Goal: Information Seeking & Learning: Check status

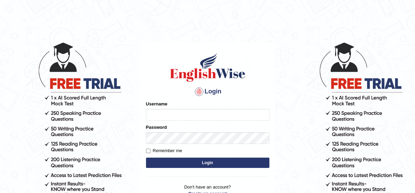
type input "Irum2025"
click at [214, 163] on button "Login" at bounding box center [207, 162] width 123 height 10
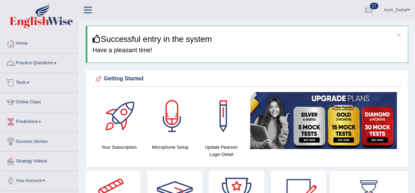
click at [31, 66] on link "Practice Questions" at bounding box center [39, 61] width 78 height 17
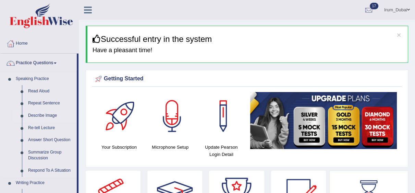
click at [53, 114] on link "Describe Image" at bounding box center [51, 115] width 52 height 12
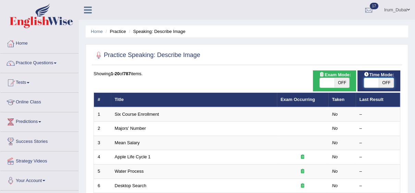
click at [378, 83] on span at bounding box center [371, 83] width 15 height 10
checkbox input "true"
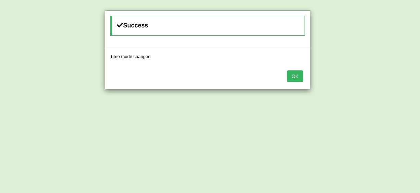
click at [303, 74] on div "OK" at bounding box center [207, 77] width 205 height 24
click at [294, 74] on button "OK" at bounding box center [295, 76] width 16 height 12
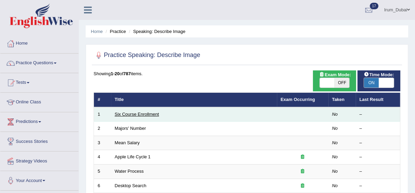
click at [139, 116] on link "Six Course Enrollment" at bounding box center [137, 113] width 44 height 5
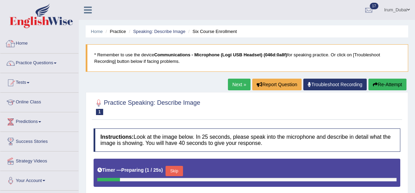
click at [8, 44] on div at bounding box center [10, 43] width 10 height 10
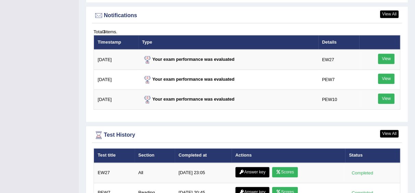
scroll to position [856, 0]
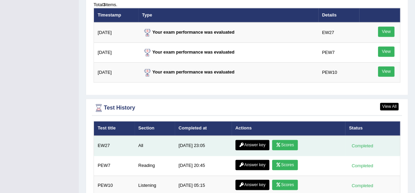
click at [284, 147] on link "Scores" at bounding box center [284, 145] width 25 height 10
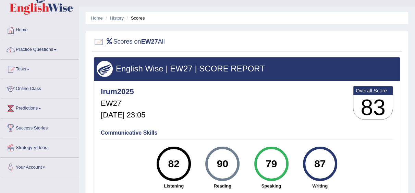
click at [118, 19] on link "History" at bounding box center [117, 17] width 14 height 5
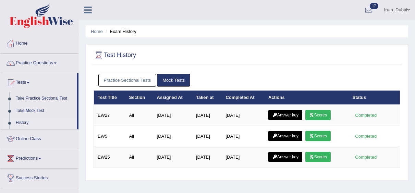
scroll to position [28, 0]
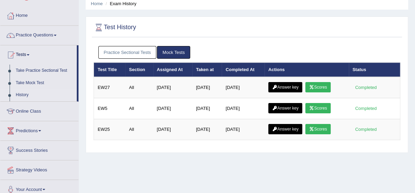
click at [415, 48] on html "Toggle navigation Home Practice Questions Speaking Practice Read Aloud Repeat S…" at bounding box center [207, 68] width 415 height 193
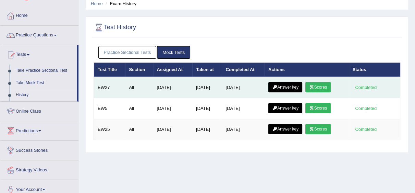
click at [296, 84] on link "Answer key" at bounding box center [285, 87] width 34 height 10
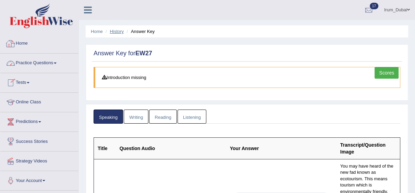
click at [117, 29] on link "History" at bounding box center [117, 31] width 14 height 5
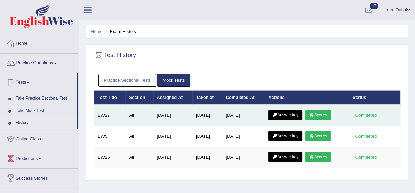
click at [287, 110] on link "Answer key" at bounding box center [285, 115] width 34 height 10
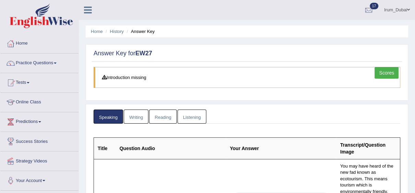
click at [136, 118] on link "Writing" at bounding box center [136, 116] width 25 height 14
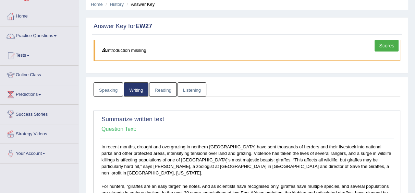
scroll to position [54, 0]
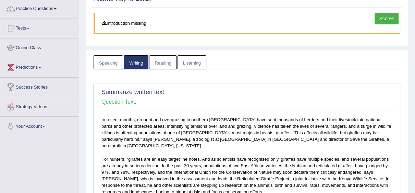
click at [165, 55] on link "Reading" at bounding box center [162, 62] width 27 height 14
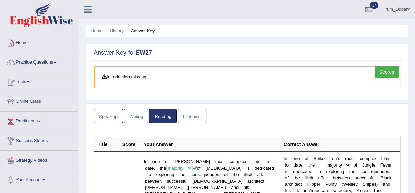
scroll to position [0, 0]
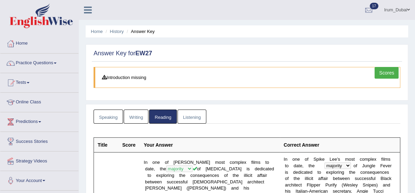
click at [193, 112] on link "Listening" at bounding box center [192, 116] width 29 height 14
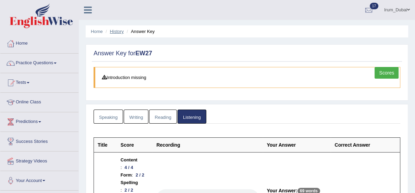
click at [120, 29] on link "History" at bounding box center [117, 31] width 14 height 5
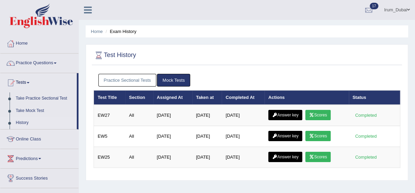
click at [230, 52] on div at bounding box center [247, 55] width 307 height 14
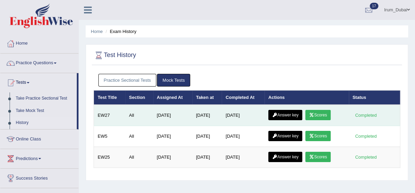
click at [287, 118] on link "Answer key" at bounding box center [285, 115] width 34 height 10
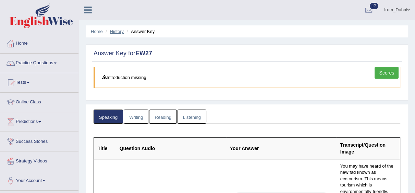
click at [114, 30] on link "History" at bounding box center [117, 31] width 14 height 5
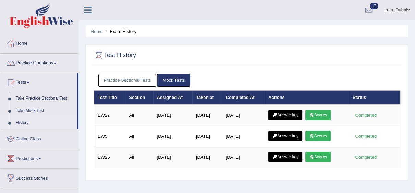
click at [284, 117] on link "Answer key" at bounding box center [285, 115] width 34 height 10
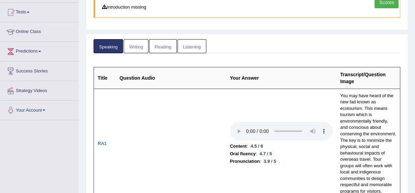
click at [198, 46] on link "Listening" at bounding box center [192, 46] width 29 height 14
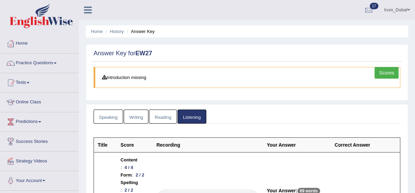
click at [163, 113] on link "Reading" at bounding box center [162, 116] width 27 height 14
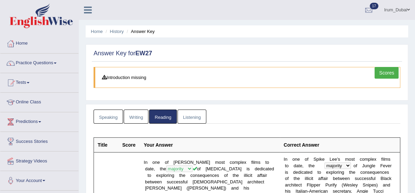
click at [136, 119] on link "Writing" at bounding box center [136, 116] width 25 height 14
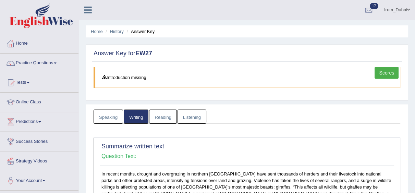
click at [113, 114] on link "Speaking" at bounding box center [108, 116] width 29 height 14
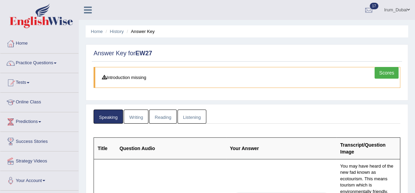
click at [386, 76] on link "Scores" at bounding box center [387, 73] width 24 height 12
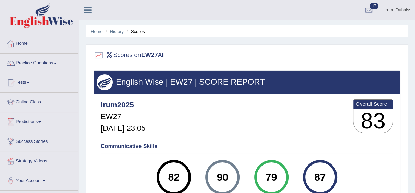
click at [109, 31] on li "History" at bounding box center [114, 31] width 20 height 7
click at [114, 29] on link "History" at bounding box center [117, 31] width 14 height 5
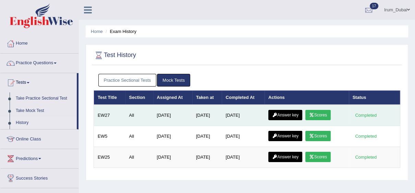
click at [326, 109] on td "Answer key Scores" at bounding box center [307, 115] width 84 height 21
click at [321, 112] on link "Scores" at bounding box center [318, 115] width 25 height 10
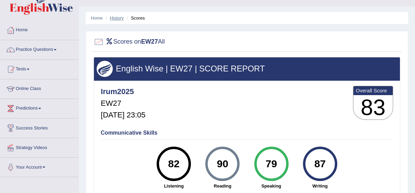
click at [117, 17] on link "History" at bounding box center [117, 17] width 14 height 5
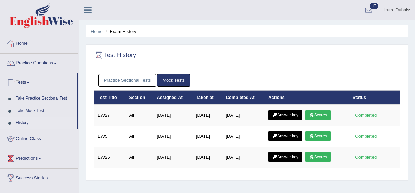
click at [287, 115] on link "Answer key" at bounding box center [285, 115] width 34 height 10
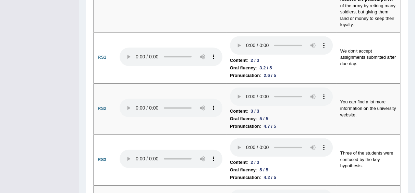
scroll to position [708, 0]
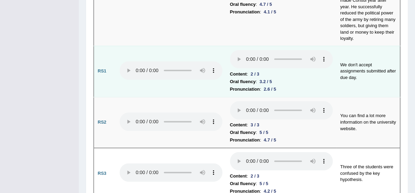
click at [184, 64] on td at bounding box center [171, 71] width 110 height 51
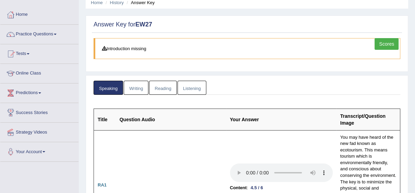
scroll to position [0, 0]
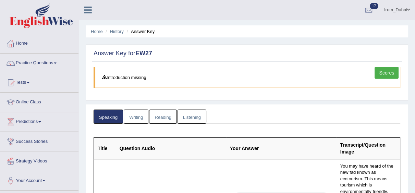
click at [189, 117] on link "Listening" at bounding box center [192, 116] width 29 height 14
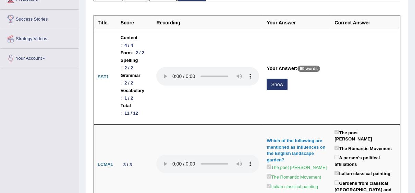
scroll to position [136, 0]
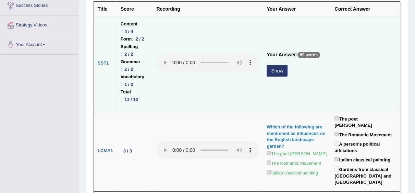
click at [267, 73] on button "Show" at bounding box center [277, 71] width 21 height 12
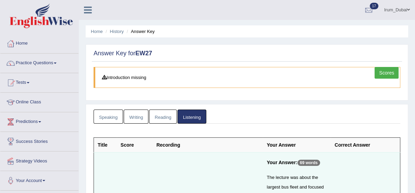
scroll to position [62, 0]
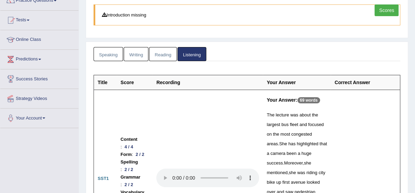
click at [136, 54] on link "Writing" at bounding box center [136, 54] width 25 height 14
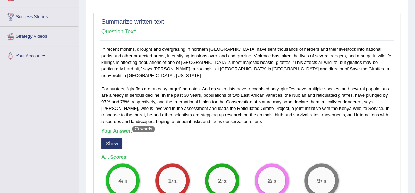
scroll to position [0, 0]
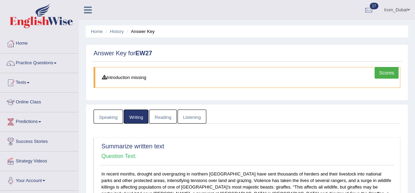
click at [385, 69] on link "Scores" at bounding box center [387, 73] width 24 height 12
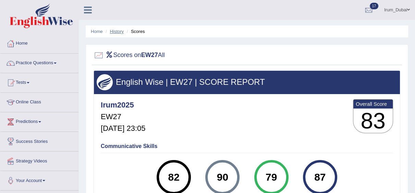
click at [114, 30] on link "History" at bounding box center [117, 31] width 14 height 5
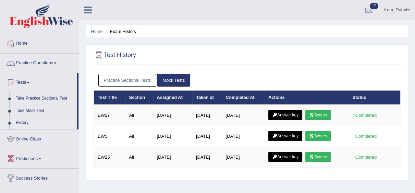
click at [288, 112] on link "Answer key" at bounding box center [285, 115] width 34 height 10
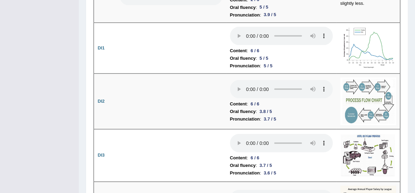
scroll to position [1292, 0]
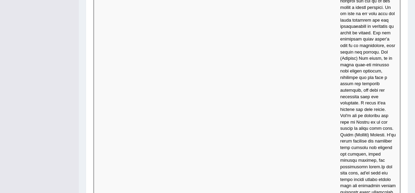
scroll to position [3363, 0]
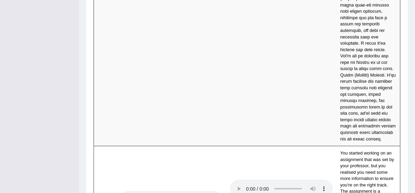
drag, startPoint x: 373, startPoint y: 139, endPoint x: 381, endPoint y: 153, distance: 16.3
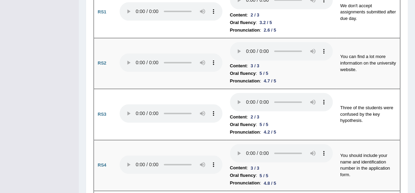
scroll to position [753, 0]
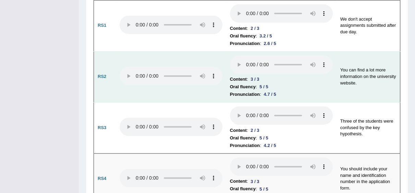
click at [255, 83] on li "Oral fluency : 5 / 5" at bounding box center [281, 87] width 103 height 8
click at [271, 83] on li "Oral fluency : 5 / 5" at bounding box center [281, 87] width 103 height 8
drag, startPoint x: 360, startPoint y: 51, endPoint x: 352, endPoint y: 61, distance: 13.0
click at [352, 61] on td "You can find a lot more information on the university website." at bounding box center [369, 76] width 64 height 51
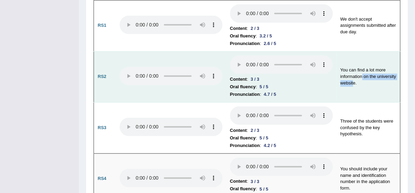
click at [352, 61] on td "You can find a lot more information on the university website." at bounding box center [369, 76] width 64 height 51
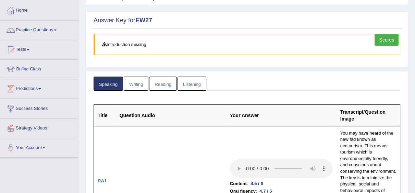
scroll to position [0, 0]
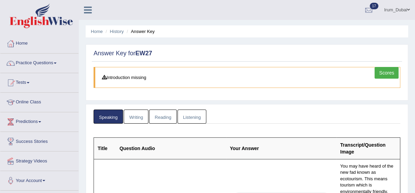
click at [396, 71] on link "Scores" at bounding box center [387, 73] width 24 height 12
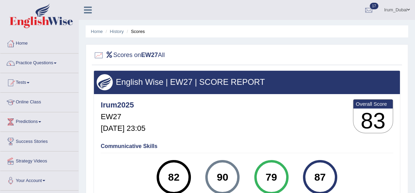
click at [116, 27] on ul "Home History Scores" at bounding box center [247, 31] width 323 height 12
click at [116, 32] on link "History" at bounding box center [117, 31] width 14 height 5
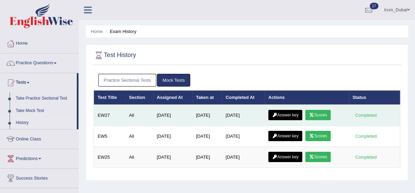
click at [272, 117] on link "Answer key" at bounding box center [285, 115] width 34 height 10
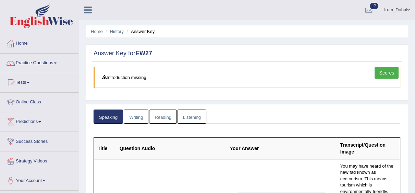
click at [386, 70] on link "Scores" at bounding box center [387, 73] width 24 height 12
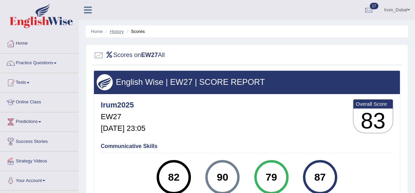
click at [114, 29] on link "History" at bounding box center [117, 31] width 14 height 5
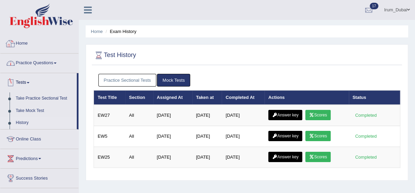
click at [28, 41] on link "Home" at bounding box center [39, 42] width 78 height 17
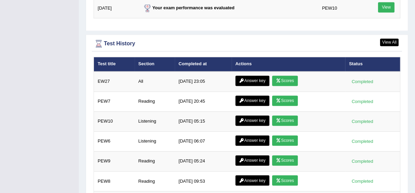
scroll to position [919, 0]
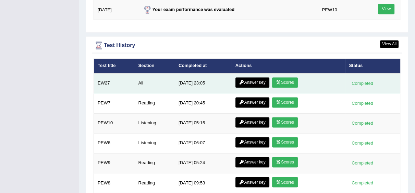
click at [290, 84] on link "Scores" at bounding box center [284, 82] width 25 height 10
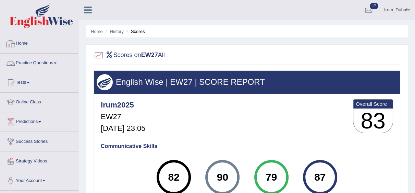
click at [29, 47] on link "Home" at bounding box center [39, 42] width 78 height 17
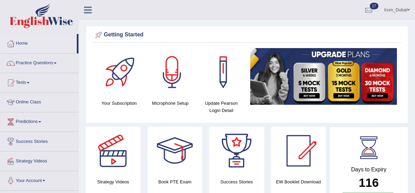
click at [415, 2] on html "Toggle navigation Home Practice Questions Speaking Practice Read Aloud Repeat S…" at bounding box center [207, 96] width 415 height 193
click at [16, 84] on link "Tests" at bounding box center [39, 81] width 78 height 17
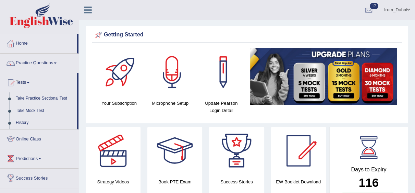
click at [28, 63] on link "Practice Questions" at bounding box center [39, 61] width 78 height 17
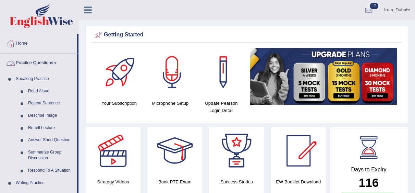
click at [46, 63] on link "Practice Questions" at bounding box center [38, 61] width 76 height 17
